Goal: Information Seeking & Learning: Learn about a topic

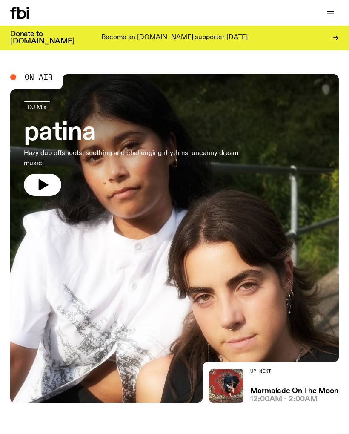
click at [270, 41] on div "Become an [DOMAIN_NAME] supporter [DATE]" at bounding box center [174, 38] width 206 height 14
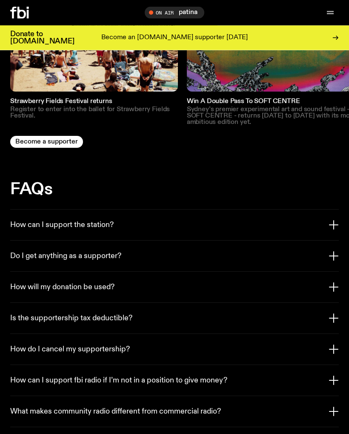
scroll to position [1451, 0]
click at [27, 220] on h3 "How can I support the station?" at bounding box center [61, 224] width 103 height 9
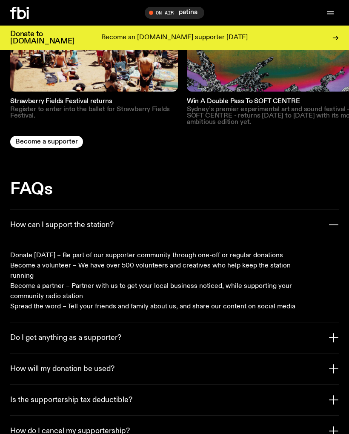
click at [35, 220] on h3 "How can I support the station?" at bounding box center [61, 224] width 103 height 9
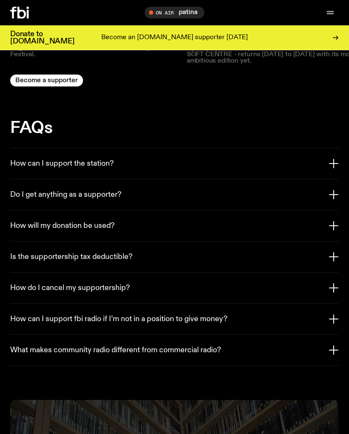
scroll to position [1499, 0]
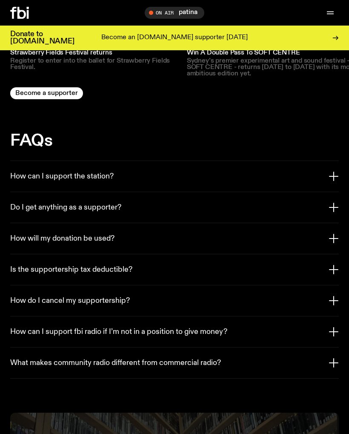
click at [24, 203] on h3 "Do I get anything as a supporter?" at bounding box center [65, 207] width 111 height 9
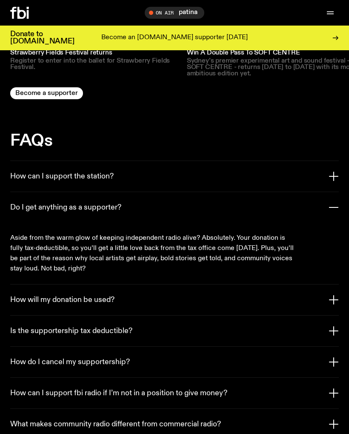
click at [31, 192] on button "Do I get anything as a supporter?" at bounding box center [174, 207] width 328 height 31
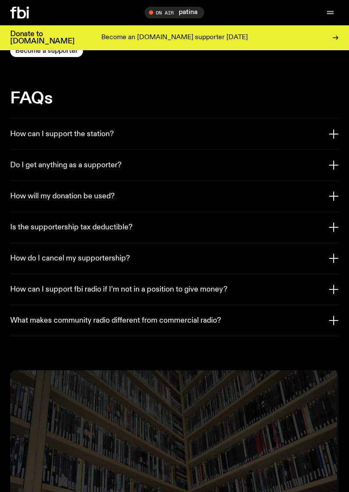
scroll to position [1552, 0]
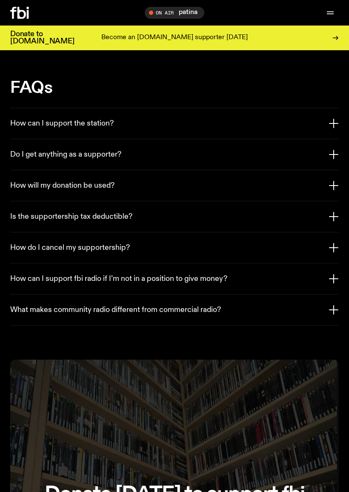
click at [37, 274] on h3 "How can I support fbi radio if I’m not in a position to give money?" at bounding box center [118, 278] width 217 height 9
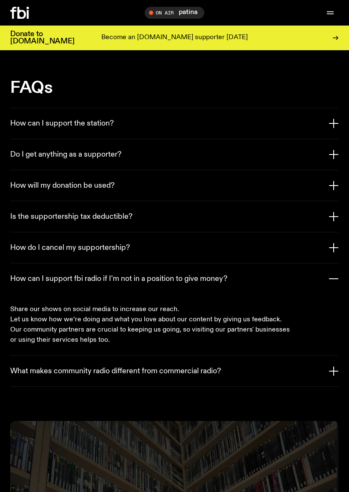
click at [37, 274] on h3 "How can I support fbi radio if I’m not in a position to give money?" at bounding box center [118, 278] width 217 height 9
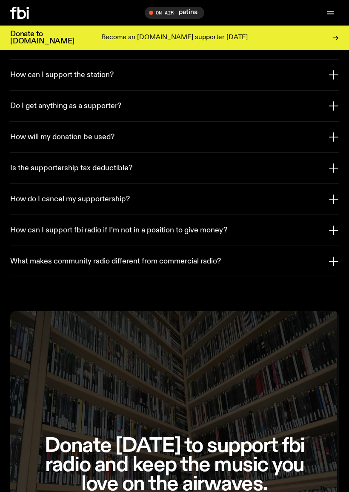
scroll to position [1602, 0]
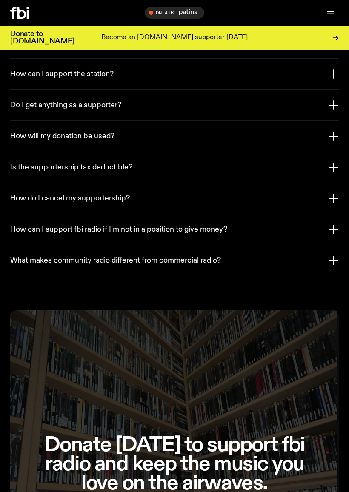
click at [57, 256] on h3 "What makes community radio different from commercial radio?" at bounding box center [115, 260] width 211 height 9
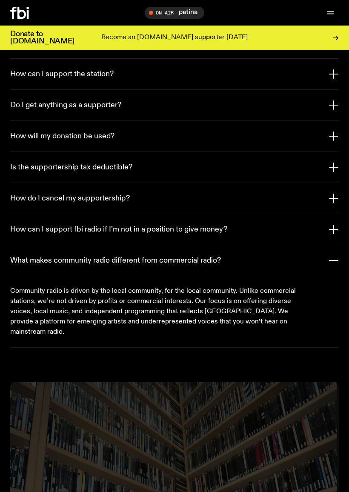
click at [44, 256] on h3 "What makes community radio different from commercial radio?" at bounding box center [115, 260] width 211 height 9
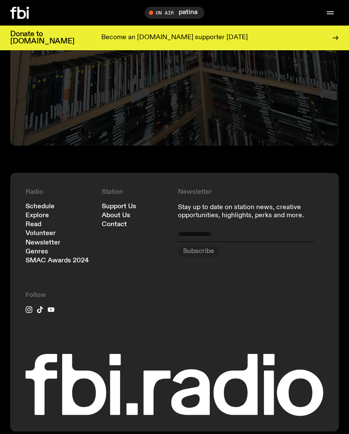
scroll to position [2136, 0]
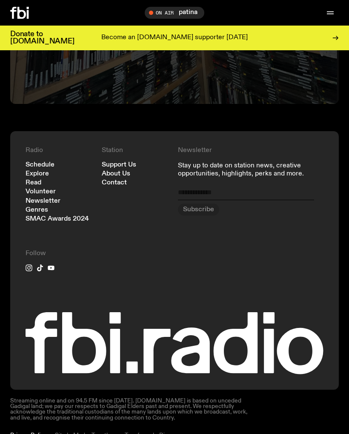
click at [43, 162] on link "Schedule" at bounding box center [40, 165] width 29 height 6
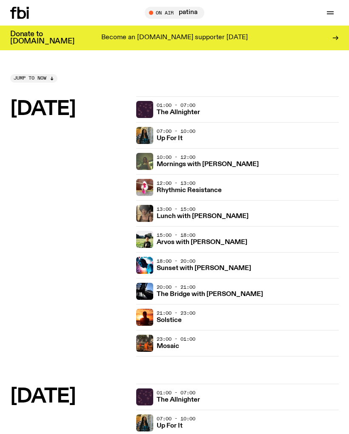
click at [26, 14] on icon at bounding box center [21, 13] width 9 height 12
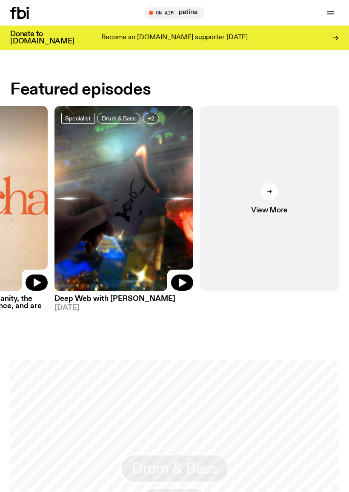
scroll to position [354, 0]
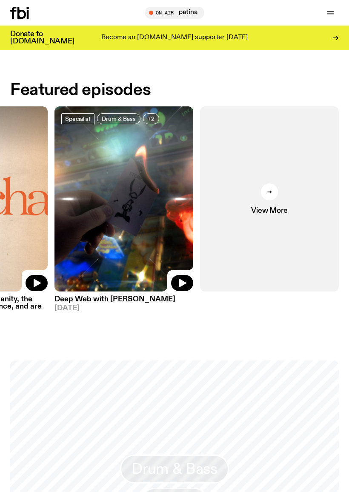
click at [330, 12] on icon "button" at bounding box center [330, 12] width 7 height 0
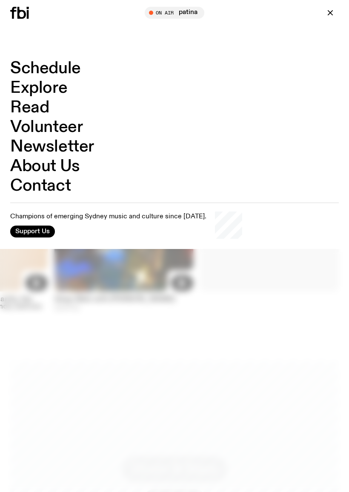
click at [47, 129] on link "Volunteer" at bounding box center [46, 127] width 72 height 16
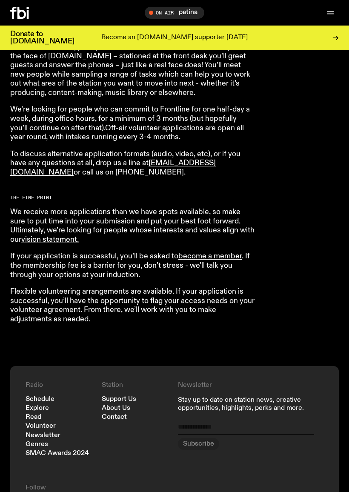
scroll to position [649, 0]
